Goal: Entertainment & Leisure: Consume media (video, audio)

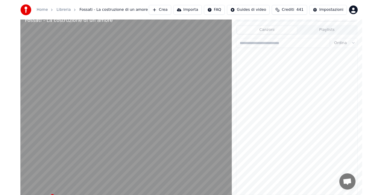
scroll to position [3053, 0]
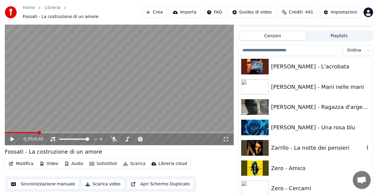
scroll to position [8192, 0]
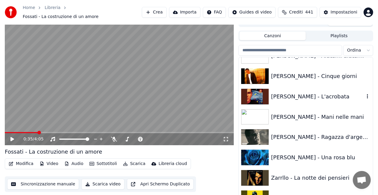
click at [297, 92] on div "[PERSON_NAME] - L'acrobata" at bounding box center [317, 96] width 93 height 8
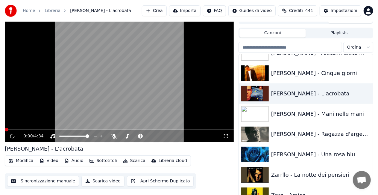
click at [225, 133] on icon at bounding box center [226, 135] width 6 height 5
click at [98, 56] on video at bounding box center [119, 77] width 229 height 129
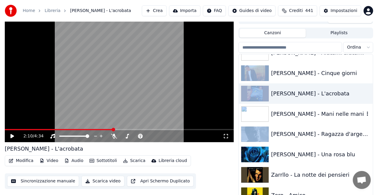
drag, startPoint x: 368, startPoint y: 107, endPoint x: 369, endPoint y: 110, distance: 3.1
click at [369, 110] on div "[PERSON_NAME] - Felicità Zanicchi - La riva bianca la riva nera [PERSON_NAME] -…" at bounding box center [306, 126] width 134 height 145
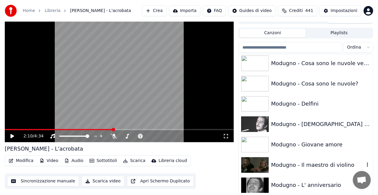
scroll to position [5093, 0]
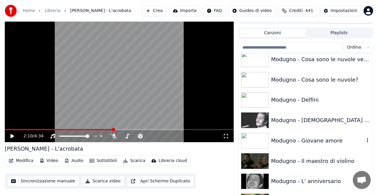
drag, startPoint x: 320, startPoint y: 145, endPoint x: 244, endPoint y: 127, distance: 78.0
click at [319, 144] on div "Modugno - Giovane amore" at bounding box center [306, 140] width 134 height 20
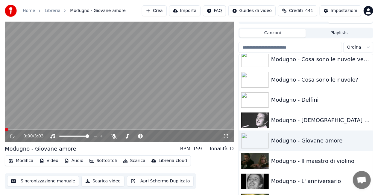
click at [229, 134] on div "0:00 / 3:03" at bounding box center [119, 136] width 224 height 6
click at [229, 134] on icon at bounding box center [226, 135] width 6 height 5
drag, startPoint x: 201, startPoint y: 143, endPoint x: 217, endPoint y: 166, distance: 27.6
click at [202, 147] on div "2:19 / 3:03 Modugno - Giovane amore BPM 159 Tonalità D Modifica Video Audio Sot…" at bounding box center [119, 106] width 229 height 187
click at [143, 80] on video at bounding box center [119, 77] width 229 height 129
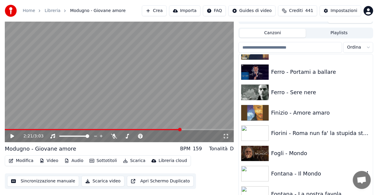
scroll to position [2895, 0]
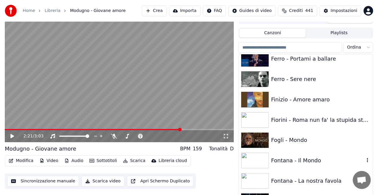
drag, startPoint x: 295, startPoint y: 165, endPoint x: 280, endPoint y: 151, distance: 21.0
click at [294, 163] on div "Fontana - Il Mondo" at bounding box center [306, 160] width 134 height 20
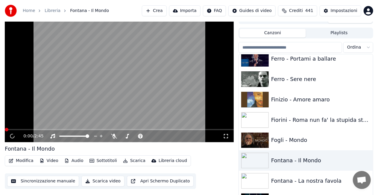
drag, startPoint x: 225, startPoint y: 137, endPoint x: 226, endPoint y: 144, distance: 6.9
click at [224, 137] on icon at bounding box center [226, 135] width 6 height 5
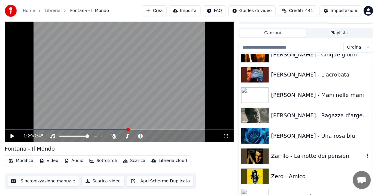
scroll to position [8331, 0]
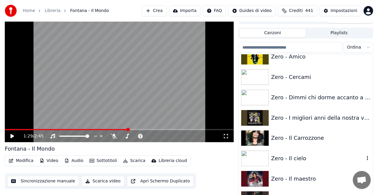
click at [303, 160] on div "Zero - Il cielo" at bounding box center [317, 158] width 93 height 8
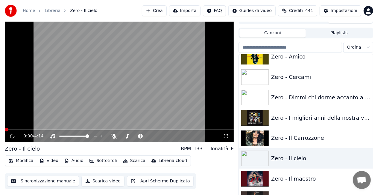
click at [223, 136] on icon at bounding box center [226, 135] width 6 height 5
click at [189, 68] on video at bounding box center [119, 77] width 229 height 129
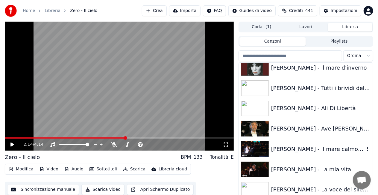
scroll to position [945, 0]
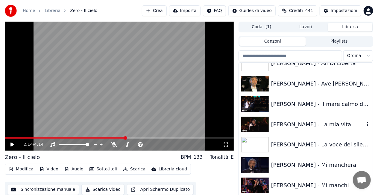
click at [318, 128] on div "[PERSON_NAME] - La mia vita" at bounding box center [306, 124] width 134 height 20
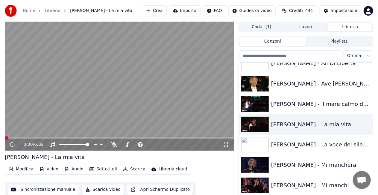
click at [227, 146] on icon at bounding box center [226, 144] width 4 height 4
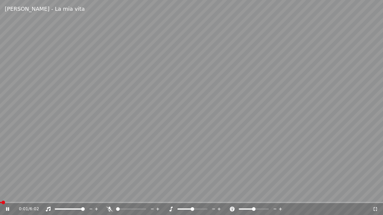
click at [15, 203] on span at bounding box center [191, 202] width 383 height 1
click at [24, 203] on span at bounding box center [191, 202] width 383 height 1
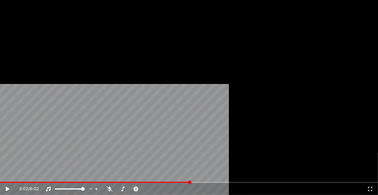
scroll to position [1125, 0]
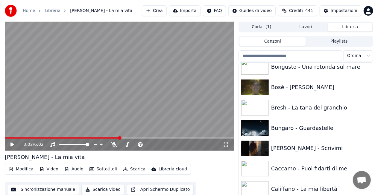
click at [8, 138] on div "3:02 / 6:02" at bounding box center [119, 144] width 229 height 12
click at [8, 138] on div "3:02 / 6:02" at bounding box center [119, 143] width 229 height 13
click at [8, 136] on video at bounding box center [119, 86] width 229 height 129
drag, startPoint x: 21, startPoint y: 140, endPoint x: 25, endPoint y: 136, distance: 6.2
click at [25, 136] on div "3:02 / 6:02" at bounding box center [119, 86] width 229 height 129
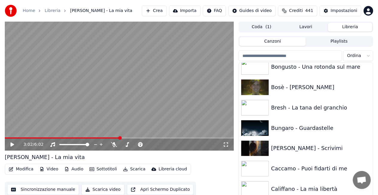
click at [25, 136] on video at bounding box center [119, 86] width 229 height 129
click at [27, 137] on span at bounding box center [16, 137] width 22 height 1
drag, startPoint x: 225, startPoint y: 145, endPoint x: 226, endPoint y: 153, distance: 7.2
click at [225, 145] on icon at bounding box center [226, 144] width 6 height 5
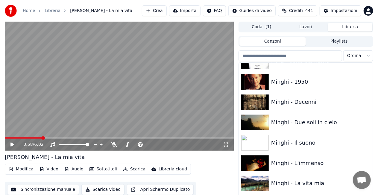
scroll to position [4768, 0]
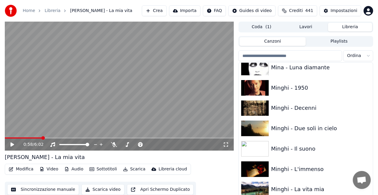
click at [306, 51] on input "search" at bounding box center [291, 55] width 104 height 11
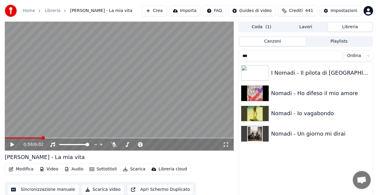
scroll to position [0, 0]
click at [315, 95] on div "Nomadi - Ho difeso il mio amore" at bounding box center [317, 93] width 93 height 8
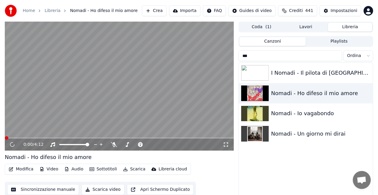
click at [227, 144] on icon at bounding box center [226, 144] width 6 height 5
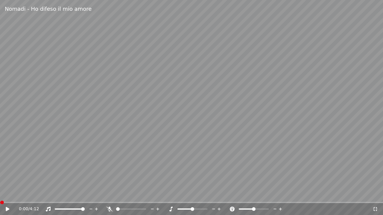
click at [349, 63] on video at bounding box center [191, 107] width 383 height 215
click at [107, 207] on icon at bounding box center [110, 209] width 6 height 5
click at [108, 209] on icon at bounding box center [109, 209] width 3 height 5
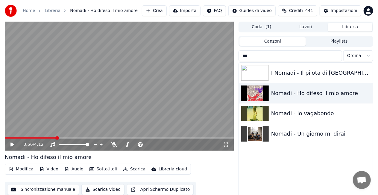
click at [331, 53] on input "***" at bounding box center [291, 55] width 104 height 11
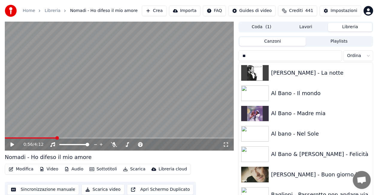
type input "*"
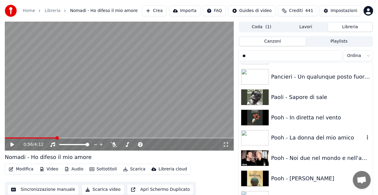
scroll to position [269, 0]
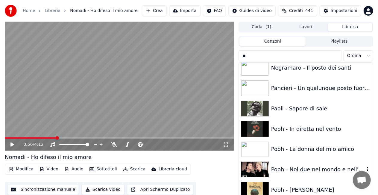
type input "**"
click at [314, 163] on div "Pooh - Noi due nel mondo e nell'anima" at bounding box center [306, 169] width 134 height 20
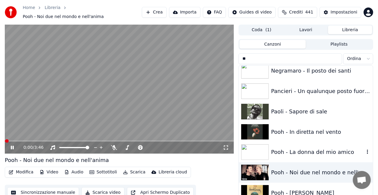
click at [288, 142] on div "Pooh - La donna del mio amico" at bounding box center [306, 152] width 134 height 20
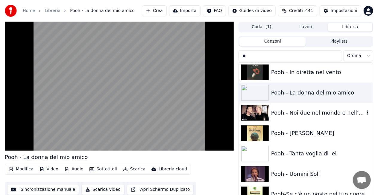
scroll to position [329, 0]
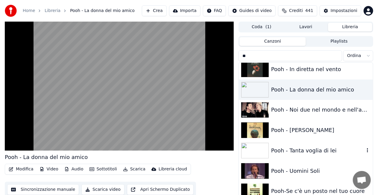
drag, startPoint x: 303, startPoint y: 151, endPoint x: 279, endPoint y: 147, distance: 24.2
click at [302, 150] on div "Pooh - Tanta voglia di lei" at bounding box center [317, 150] width 93 height 8
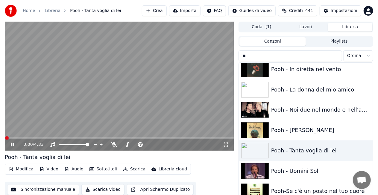
drag, startPoint x: 227, startPoint y: 142, endPoint x: 226, endPoint y: 148, distance: 6.1
click at [227, 142] on icon at bounding box center [226, 144] width 6 height 5
click at [310, 91] on div "Pooh - La donna del mio amico" at bounding box center [317, 89] width 93 height 8
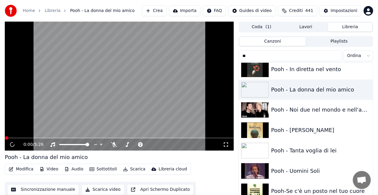
click at [226, 142] on div "0:00 / 5:26" at bounding box center [119, 144] width 229 height 12
drag, startPoint x: 226, startPoint y: 142, endPoint x: 224, endPoint y: 139, distance: 3.2
click at [224, 139] on div "0:00 / 5:26" at bounding box center [119, 144] width 229 height 12
click at [227, 144] on icon at bounding box center [226, 144] width 6 height 5
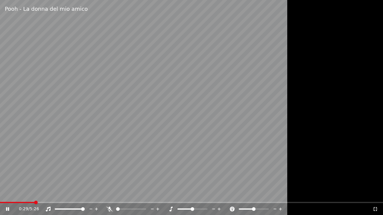
click at [108, 209] on icon at bounding box center [110, 209] width 6 height 5
click at [110, 208] on icon at bounding box center [110, 209] width 6 height 5
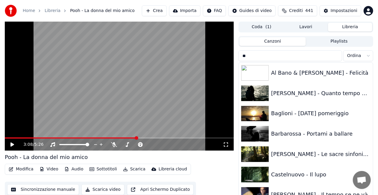
drag, startPoint x: 251, startPoint y: 57, endPoint x: 133, endPoint y: 77, distance: 119.6
click at [133, 76] on div "3:08 / 5:26 Pooh - La donna del mio amico Modifica Video Audio Sottotitoli Scar…" at bounding box center [189, 115] width 378 height 187
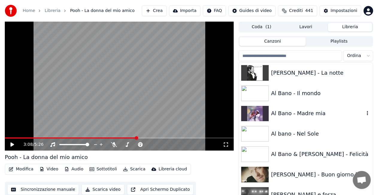
drag, startPoint x: 293, startPoint y: 115, endPoint x: 280, endPoint y: 113, distance: 13.3
click at [293, 115] on div "Al Bano - Madre mia" at bounding box center [317, 113] width 93 height 8
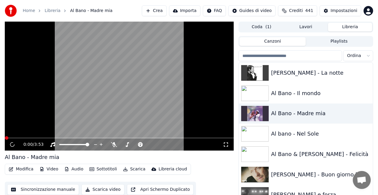
drag, startPoint x: 227, startPoint y: 144, endPoint x: 227, endPoint y: 151, distance: 6.6
click at [227, 144] on icon at bounding box center [226, 144] width 6 height 5
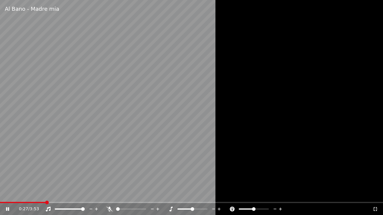
click at [14, 205] on div "0:27 / 3:53" at bounding box center [191, 210] width 383 height 12
click at [13, 204] on div "0:28 / 3:53" at bounding box center [191, 210] width 383 height 12
click at [13, 202] on span at bounding box center [6, 202] width 13 height 1
click at [108, 209] on icon at bounding box center [110, 209] width 6 height 5
click at [110, 210] on icon at bounding box center [109, 209] width 3 height 5
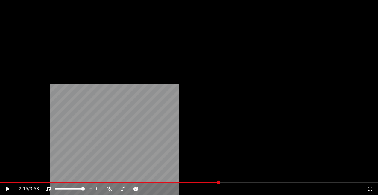
scroll to position [599, 0]
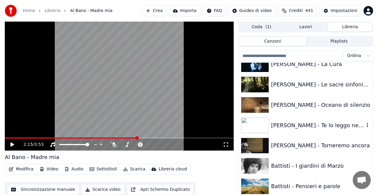
click at [301, 125] on div "[PERSON_NAME] - Te lo leggo negli occhi" at bounding box center [317, 125] width 93 height 8
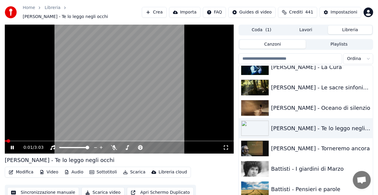
click at [226, 147] on div "0:01 / 3:03" at bounding box center [119, 147] width 224 height 6
click at [226, 147] on div "0:02 / 3:03" at bounding box center [119, 147] width 224 height 6
click at [226, 146] on icon at bounding box center [226, 147] width 6 height 5
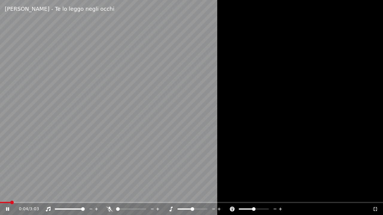
click at [257, 147] on div at bounding box center [191, 107] width 383 height 215
click at [376, 206] on div "0:05 / 3:03" at bounding box center [191, 210] width 383 height 12
click at [376, 208] on icon at bounding box center [375, 209] width 6 height 5
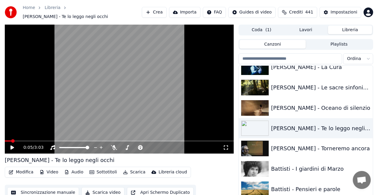
drag, startPoint x: 12, startPoint y: 140, endPoint x: 10, endPoint y: 136, distance: 4.2
click at [10, 136] on div "0:05 / 3:03" at bounding box center [119, 89] width 229 height 129
click at [6, 136] on video at bounding box center [119, 89] width 229 height 129
click at [7, 137] on div "0:06 / 3:03" at bounding box center [119, 89] width 229 height 129
click at [7, 140] on span at bounding box center [6, 140] width 2 height 1
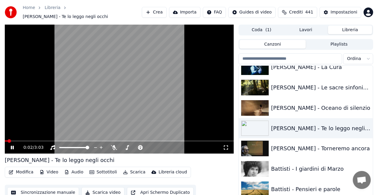
click at [123, 71] on video at bounding box center [119, 89] width 229 height 129
click at [226, 145] on icon at bounding box center [226, 147] width 6 height 5
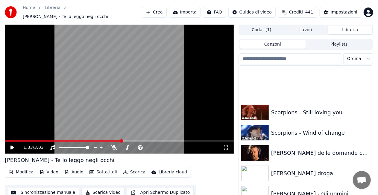
scroll to position [6848, 0]
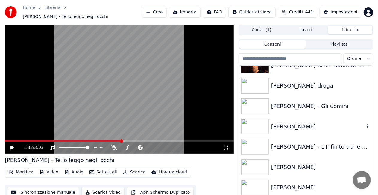
click at [309, 126] on div "[PERSON_NAME]" at bounding box center [317, 126] width 93 height 8
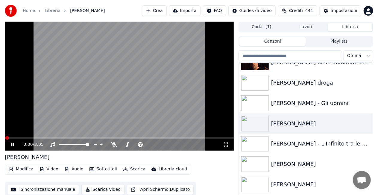
click at [227, 143] on icon at bounding box center [226, 144] width 6 height 5
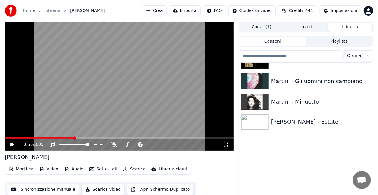
scroll to position [4295, 0]
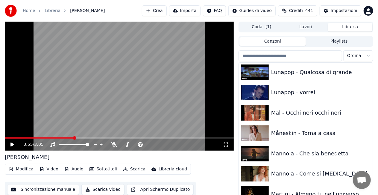
click at [291, 56] on input "search" at bounding box center [291, 55] width 104 height 11
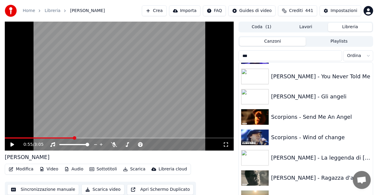
scroll to position [0, 0]
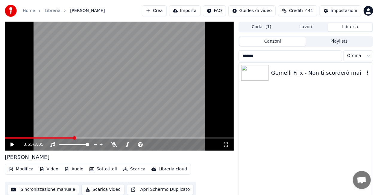
type input "*******"
click at [297, 66] on div "Gemelli Frix - Non ti scorderò mai" at bounding box center [306, 73] width 134 height 20
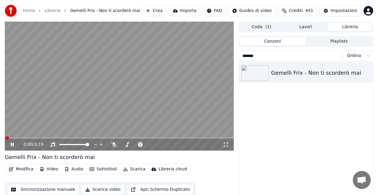
click at [223, 144] on div "0:00 / 3:19" at bounding box center [123, 144] width 200 height 6
click at [227, 147] on icon at bounding box center [226, 144] width 6 height 5
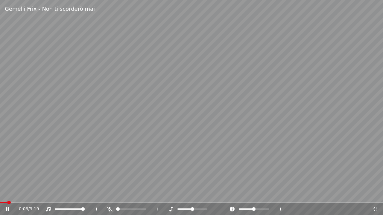
click at [112, 210] on icon at bounding box center [110, 209] width 6 height 5
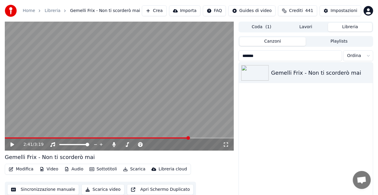
click at [335, 56] on input "*******" at bounding box center [291, 55] width 104 height 11
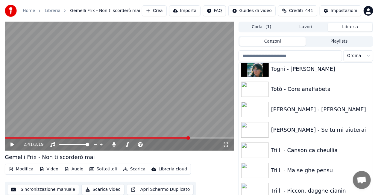
scroll to position [7375, 0]
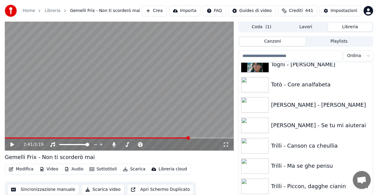
click at [301, 185] on div "Trilli - Piccon, dagghe cianin" at bounding box center [317, 186] width 93 height 8
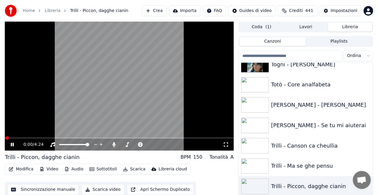
click at [225, 145] on icon at bounding box center [226, 144] width 6 height 5
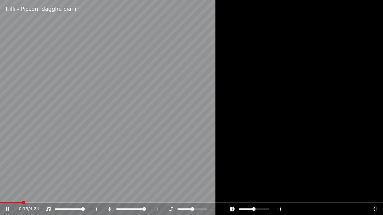
drag, startPoint x: 226, startPoint y: 138, endPoint x: 249, endPoint y: 151, distance: 26.4
click at [249, 151] on div at bounding box center [191, 107] width 383 height 215
click at [111, 208] on icon at bounding box center [110, 209] width 6 height 5
click at [161, 121] on video at bounding box center [191, 107] width 383 height 215
